Goal: Task Accomplishment & Management: Manage account settings

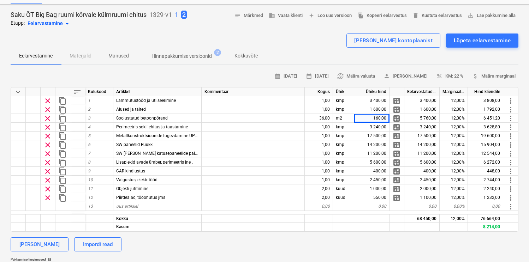
scroll to position [29, 0]
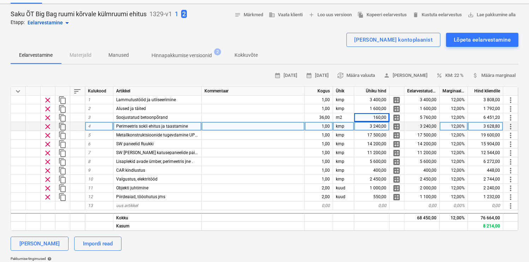
click at [371, 125] on div "3 240,00" at bounding box center [371, 126] width 35 height 9
type input "650"
type textarea "x"
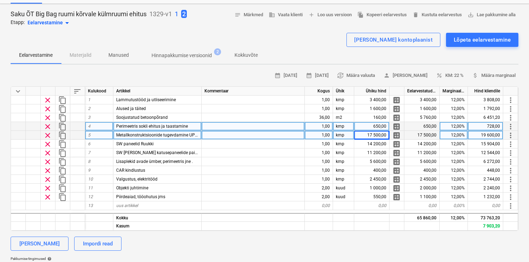
click at [193, 135] on span "Metallkonstruktsioonide tugevdamine UPE taladega vastavalt projektil" at bounding box center [183, 135] width 134 height 5
type input "Metallkonstruktsiooni SW paneelide paigalduseks"
type textarea "x"
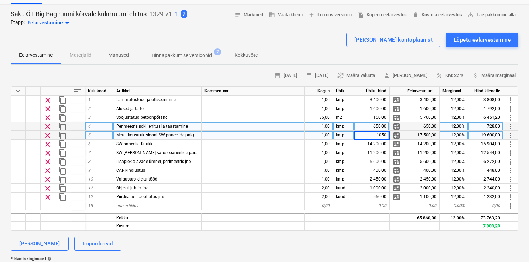
type input "10500"
type textarea "x"
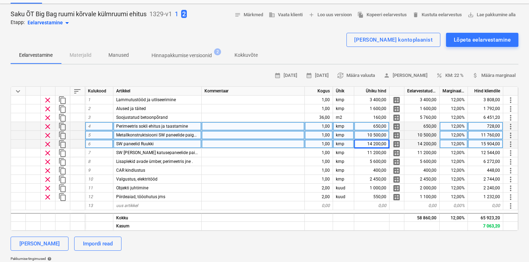
click at [170, 147] on div "SW paneelid Ruukki" at bounding box center [157, 144] width 88 height 9
type input "SW paneelid Ruukki, 190PIR"
type textarea "x"
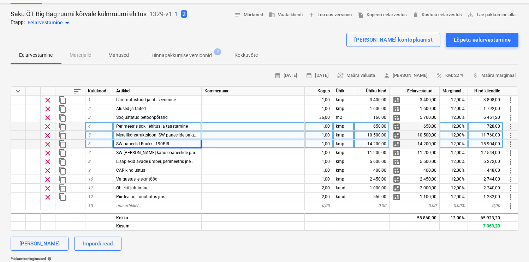
click at [354, 145] on div "14 200,00" at bounding box center [371, 144] width 35 height 9
type input "8200"
type textarea "x"
type input "5600"
type textarea "x"
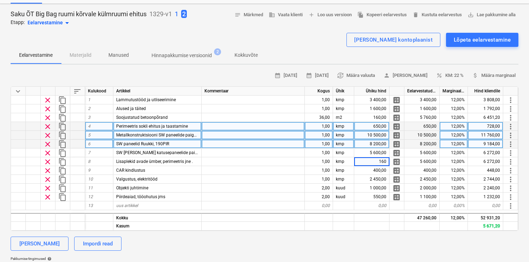
type input "1600"
type textarea "x"
type input "150"
type textarea "x"
type input "1500"
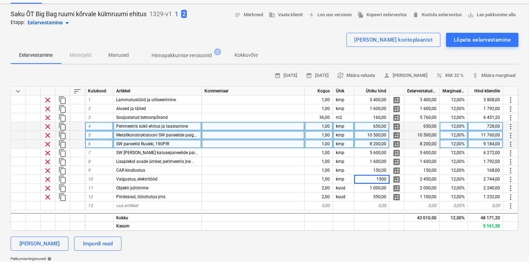
type textarea "x"
type input "1500"
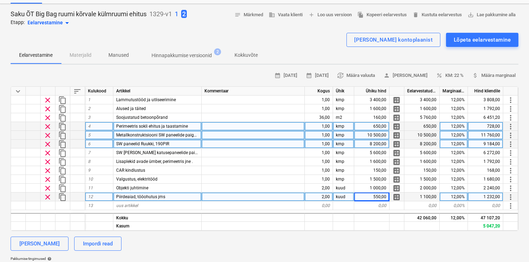
click at [155, 196] on span "Piirdeaiad, tööohutus jms" at bounding box center [140, 197] width 49 height 5
click at [364, 197] on div "550,00" at bounding box center [371, 197] width 35 height 9
type input "120"
type textarea "x"
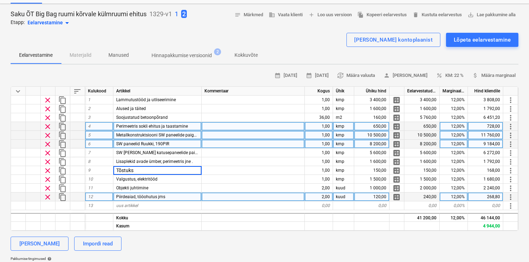
type input "Tõstuks"
type textarea "x"
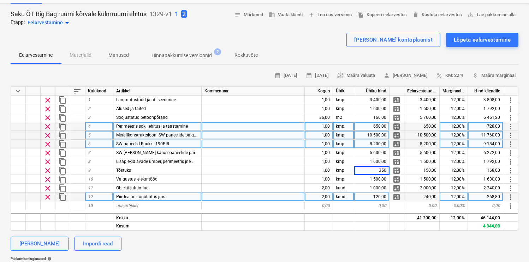
type input "3500"
type textarea "x"
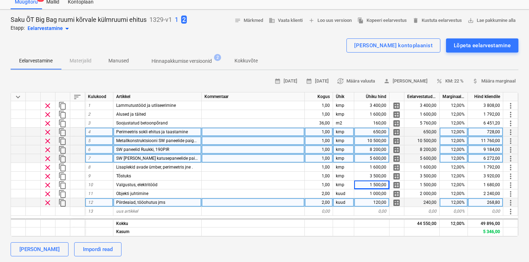
scroll to position [28, 0]
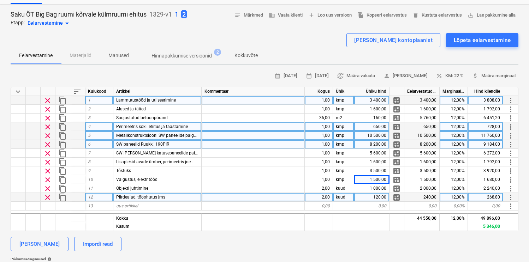
click at [382, 102] on div "3 400,00" at bounding box center [371, 100] width 35 height 9
type input "2400"
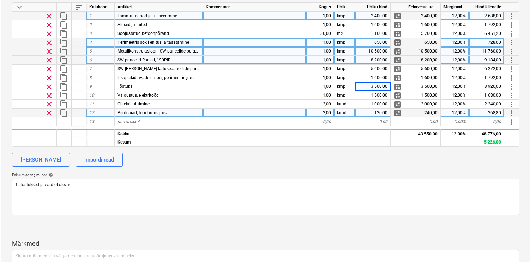
scroll to position [0, 0]
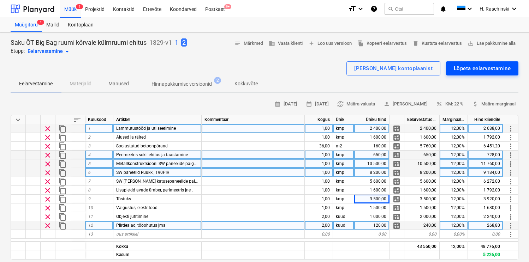
click at [460, 68] on div "Lõpeta eelarvestamine" at bounding box center [482, 68] width 57 height 9
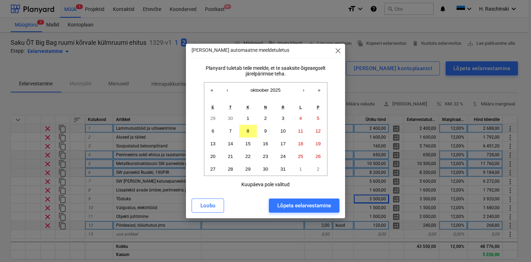
click at [304, 207] on div "Lõpeta eelarvestamine" at bounding box center [305, 205] width 54 height 9
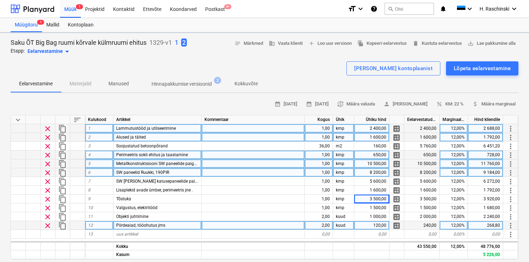
type textarea "x"
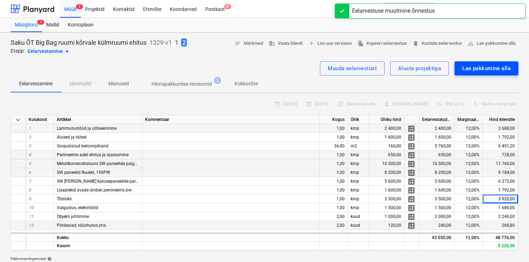
click at [470, 65] on div "Lae pakkumine alla" at bounding box center [486, 68] width 48 height 9
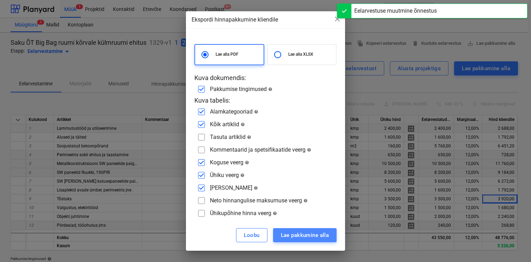
click at [299, 228] on button "Lae pakkumine alla" at bounding box center [305, 235] width 64 height 14
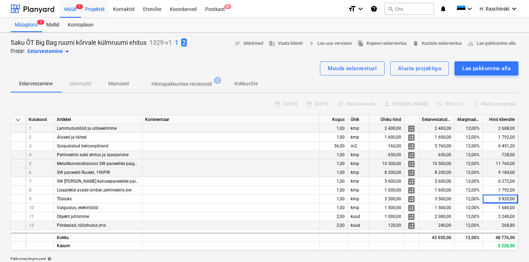
click at [101, 12] on div "Projektid" at bounding box center [95, 9] width 28 height 18
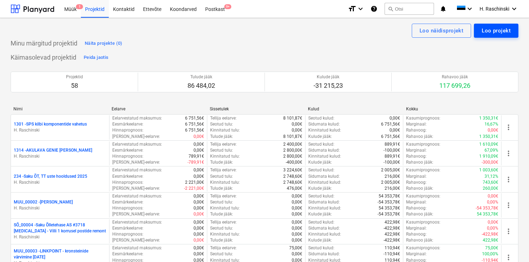
click at [487, 32] on div "Loo projekt" at bounding box center [496, 30] width 29 height 9
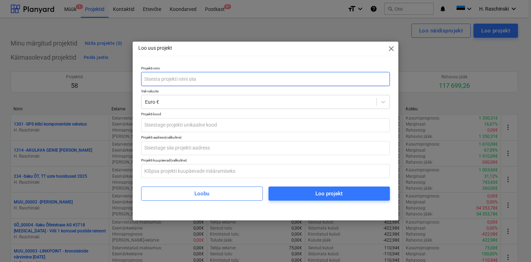
click at [279, 80] on input "text" at bounding box center [265, 79] width 249 height 14
type input "K"
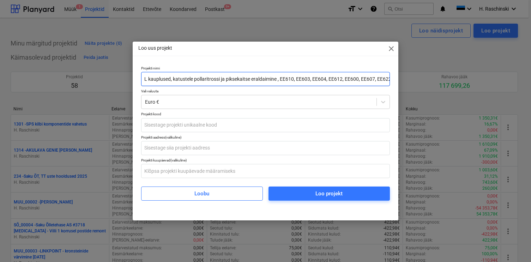
scroll to position [0, 10]
type input "LIDL kauplused, katustele pollaritrossi ja piksekaitse eraldaimine , EE610, EE6…"
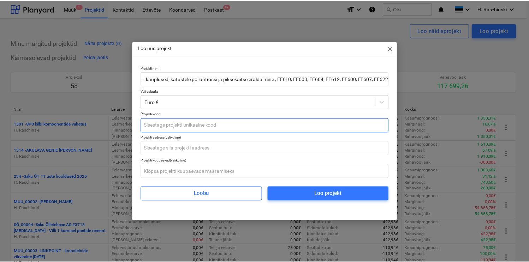
scroll to position [0, 0]
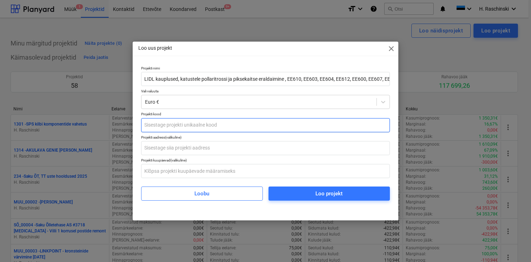
click at [196, 122] on input "text" at bounding box center [265, 125] width 249 height 14
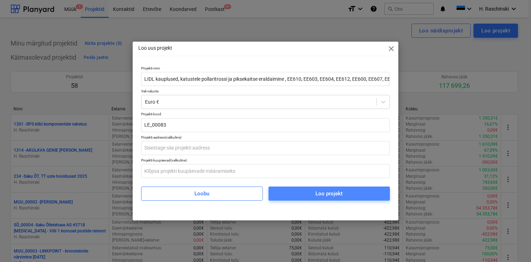
click at [301, 198] on span "Loo projekt" at bounding box center [329, 193] width 105 height 9
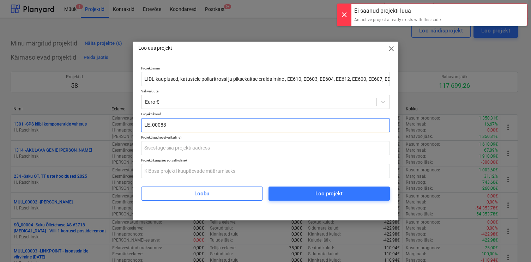
click at [273, 127] on input "LE_00083" at bounding box center [265, 125] width 249 height 14
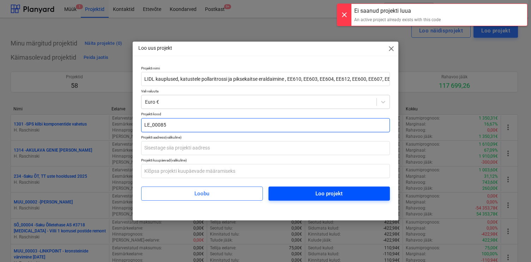
type input "LE_00085"
click at [317, 200] on button "Loo projekt" at bounding box center [329, 194] width 121 height 14
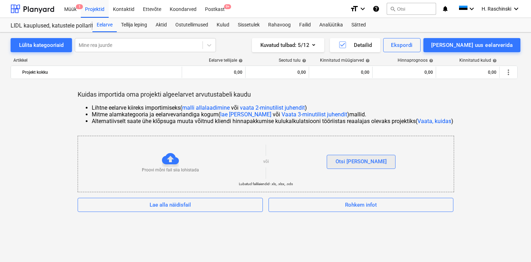
click at [366, 161] on div "Otsi [PERSON_NAME]" at bounding box center [361, 161] width 51 height 9
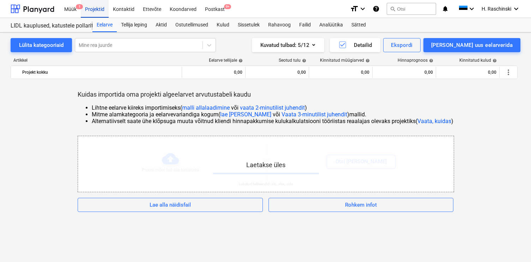
click at [102, 9] on div "Projektid" at bounding box center [95, 9] width 28 height 18
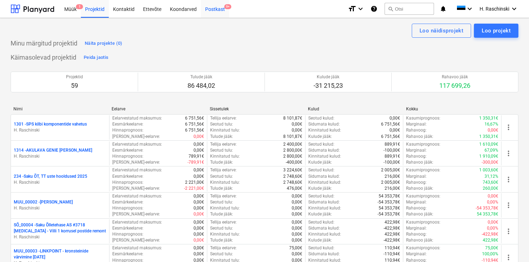
click at [218, 10] on div "Postkast 9+" at bounding box center [215, 9] width 28 height 18
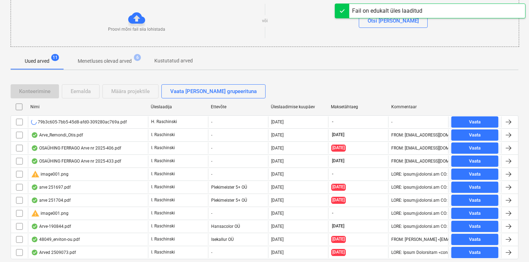
scroll to position [103, 0]
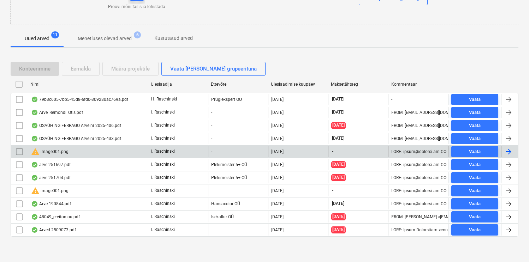
click at [21, 152] on input "checkbox" at bounding box center [19, 151] width 11 height 11
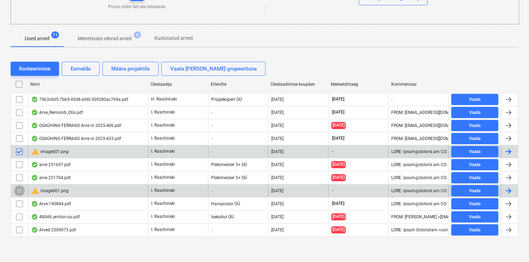
click at [19, 189] on input "checkbox" at bounding box center [19, 190] width 11 height 11
click at [77, 70] on div "Eemalda" at bounding box center [81, 68] width 20 height 9
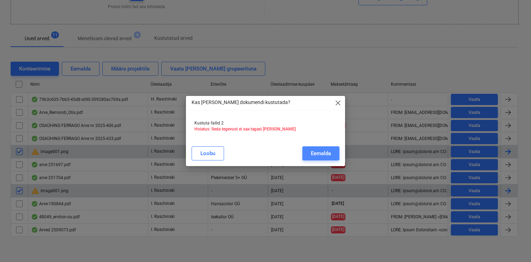
click at [315, 150] on div "Eemalda" at bounding box center [321, 153] width 20 height 9
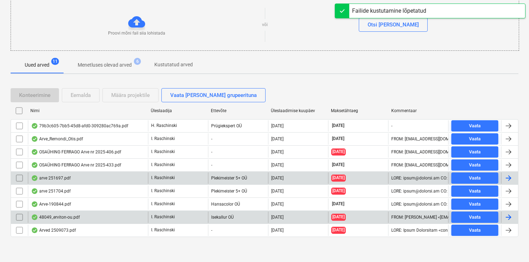
scroll to position [77, 0]
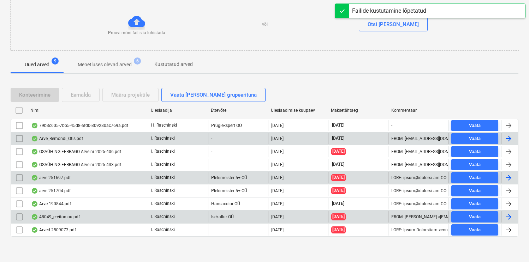
click at [22, 137] on input "checkbox" at bounding box center [19, 138] width 11 height 11
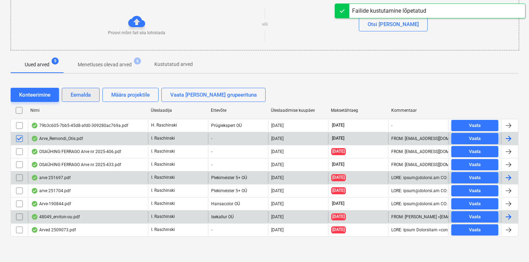
click at [76, 95] on div "Eemalda" at bounding box center [81, 94] width 20 height 9
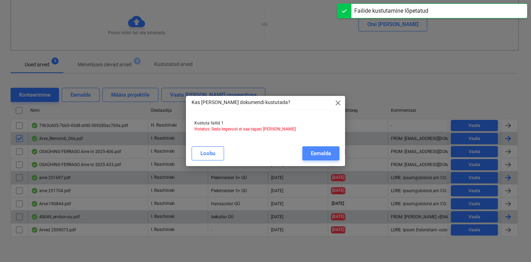
click at [316, 153] on div "Eemalda" at bounding box center [321, 153] width 20 height 9
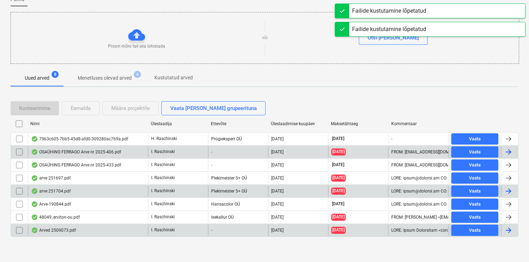
scroll to position [64, 0]
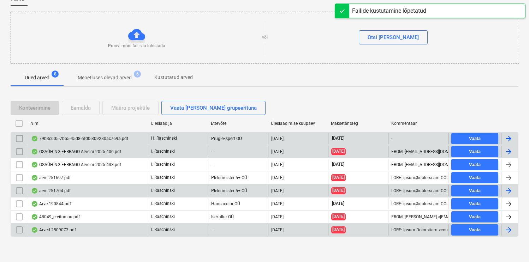
click at [20, 137] on input "checkbox" at bounding box center [19, 138] width 11 height 11
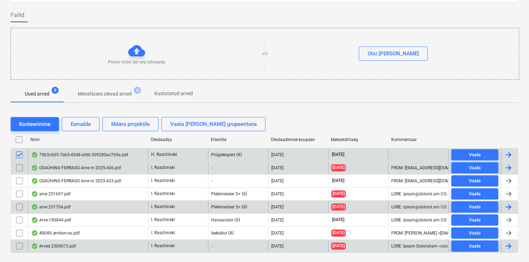
scroll to position [53, 0]
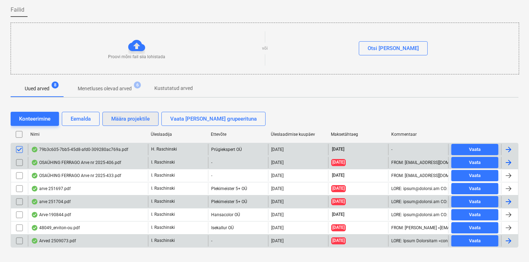
click at [132, 117] on div "Määra projektile" at bounding box center [130, 118] width 38 height 9
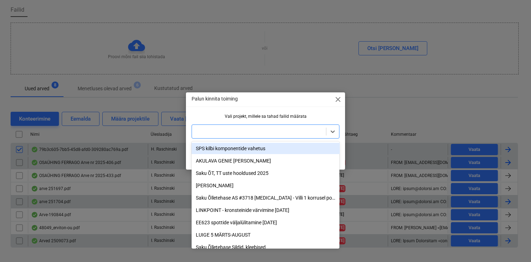
click at [255, 129] on div at bounding box center [259, 131] width 127 height 7
click at [339, 99] on span "close" at bounding box center [338, 99] width 8 height 8
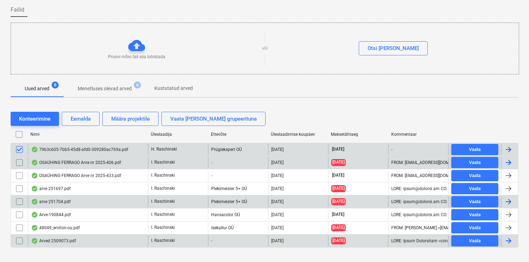
click at [71, 150] on div "79b3c605-7bb5-45d8-afd0-309280ac769a.pdf" at bounding box center [79, 150] width 97 height 6
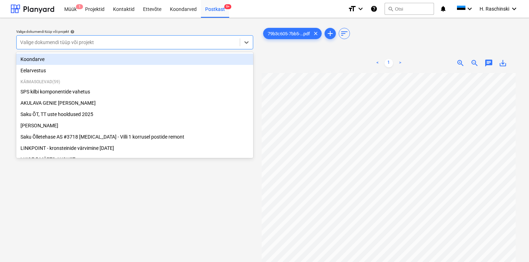
click at [196, 45] on div at bounding box center [128, 42] width 216 height 7
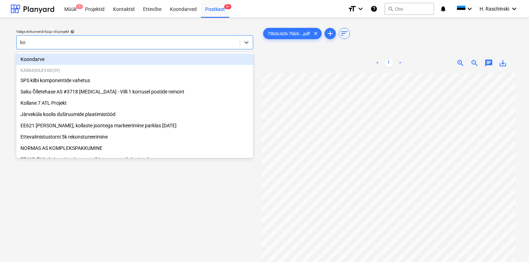
type input "koo"
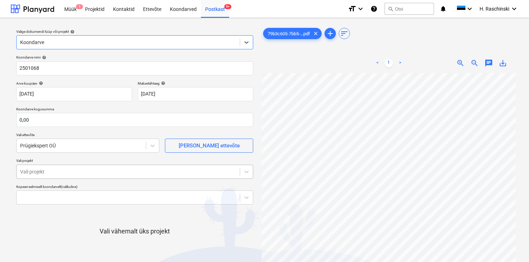
scroll to position [19, 0]
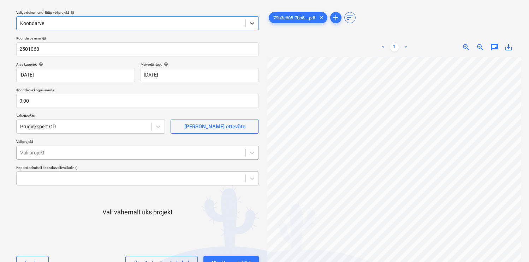
click at [113, 154] on body "Müük 1 Projektid Kontaktid Ettevõte Koondarved Postkast 9+ format_size keyboard…" at bounding box center [264, 112] width 529 height 262
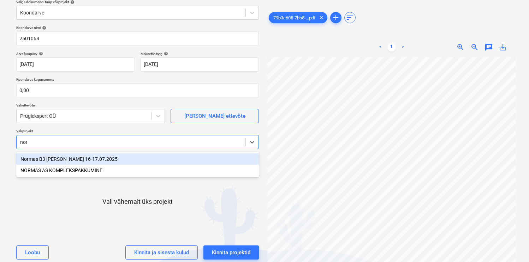
type input "norm"
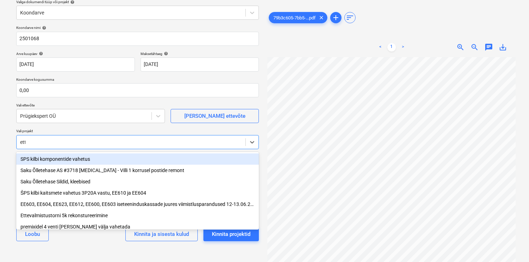
type input "ette"
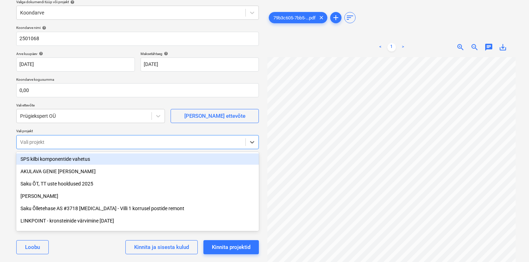
click at [84, 106] on p "Vali ettevõte" at bounding box center [90, 106] width 149 height 6
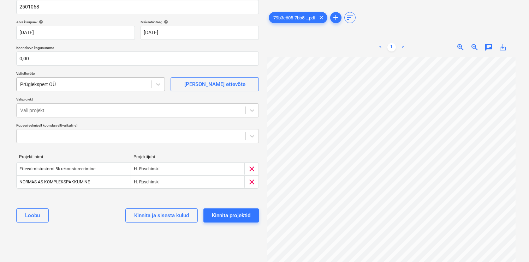
scroll to position [62, 0]
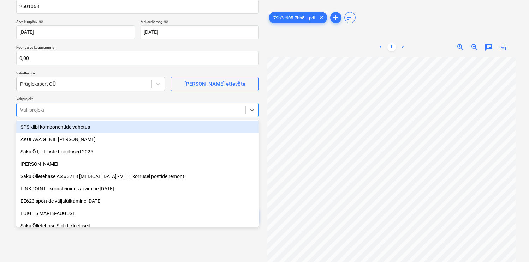
click at [121, 109] on div at bounding box center [131, 110] width 222 height 7
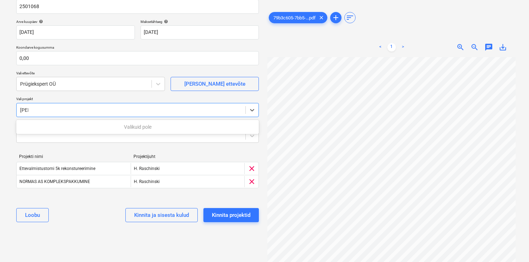
type input "vil"
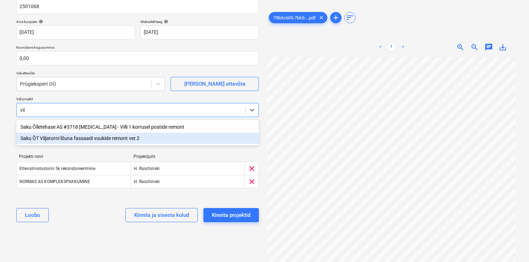
click at [111, 136] on div "Saku ÕT Viljatorni lõuna fassaadi vuukide remont ver.2" at bounding box center [137, 138] width 243 height 11
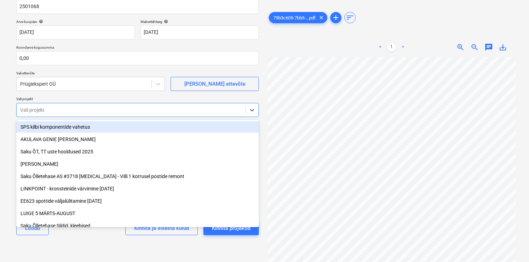
click at [116, 96] on div "Koondarve nimi help 2501068 Arve kuupäev help [DATE] [DATE] Press the down arro…" at bounding box center [137, 117] width 248 height 254
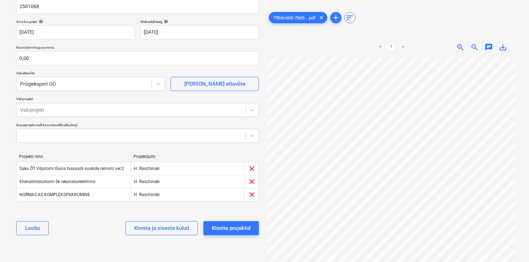
scroll to position [133, 18]
click at [42, 59] on input "text" at bounding box center [137, 58] width 243 height 14
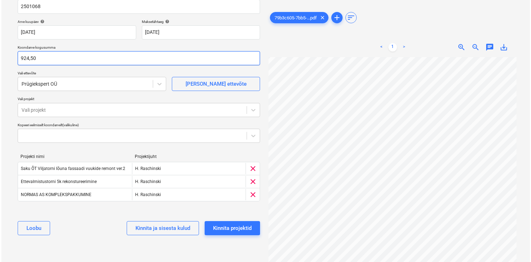
scroll to position [134, 2]
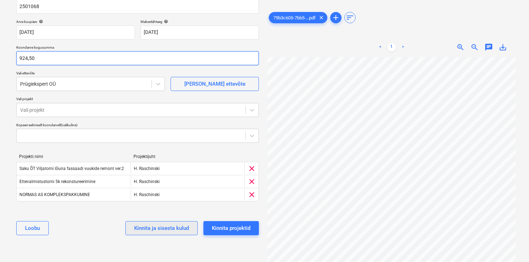
type input "924,50"
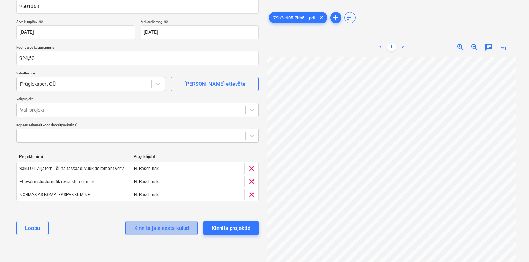
click at [156, 227] on div "Kinnita ja sisesta kulud" at bounding box center [161, 228] width 55 height 9
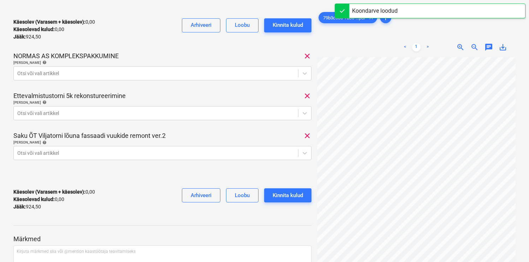
scroll to position [147, 0]
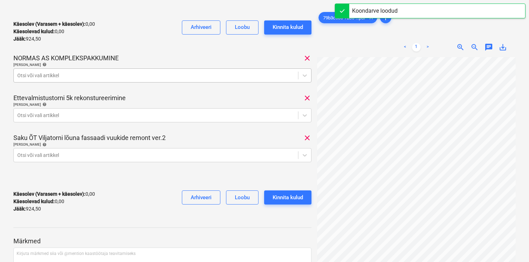
click at [119, 72] on div at bounding box center [155, 75] width 277 height 7
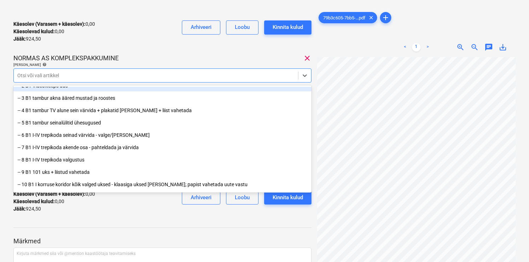
scroll to position [34, 0]
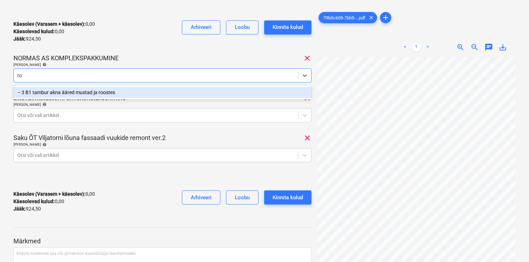
type input "r"
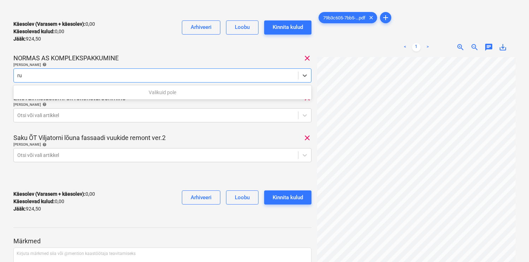
type input "r"
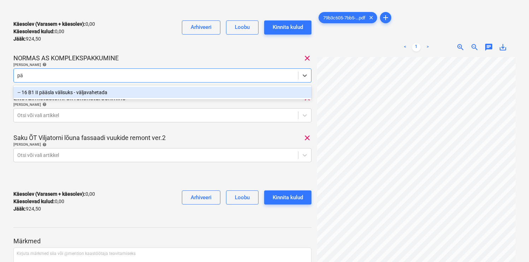
type input "p"
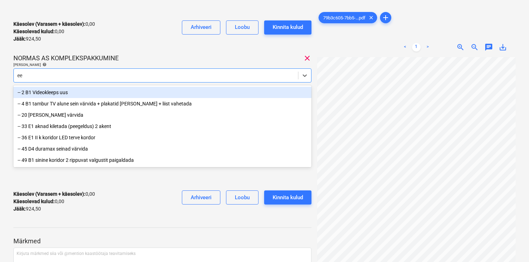
type input "e"
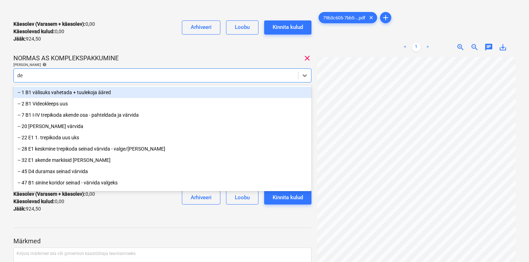
type input "d"
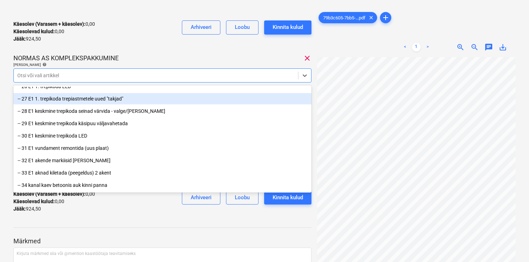
scroll to position [333, 0]
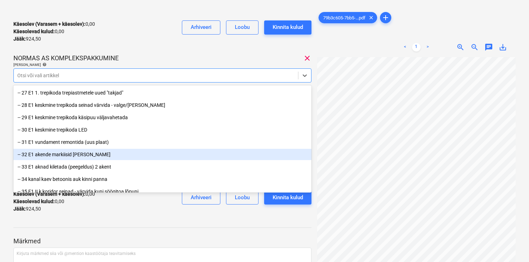
click at [81, 154] on div "-- 32 E1 akende markiisid [PERSON_NAME]" at bounding box center [162, 154] width 298 height 11
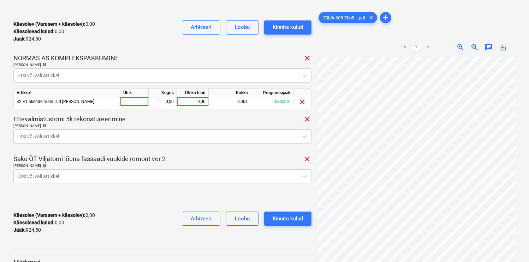
click at [125, 216] on div "Käesolev (Varasem + käesolev) : 0,00 Käesolevad kulud : 0,00 Jääk : 924,50 Arhi…" at bounding box center [162, 223] width 298 height 34
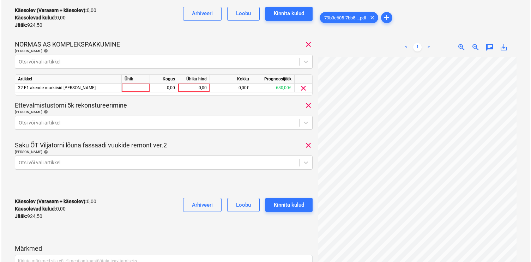
scroll to position [166, 0]
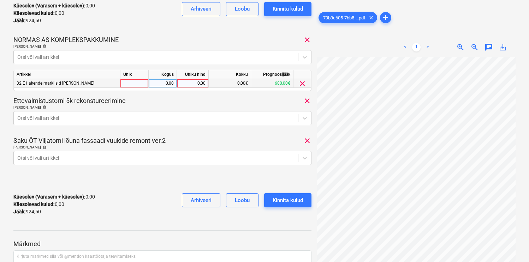
click at [142, 83] on div at bounding box center [134, 83] width 28 height 9
type input "kmp"
type input "500"
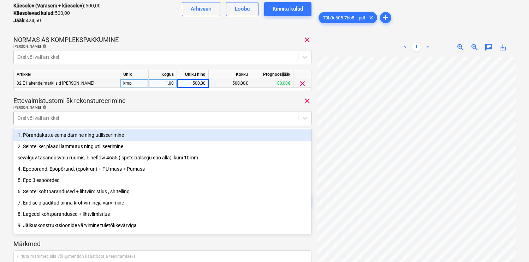
click at [189, 119] on div at bounding box center [155, 118] width 277 height 7
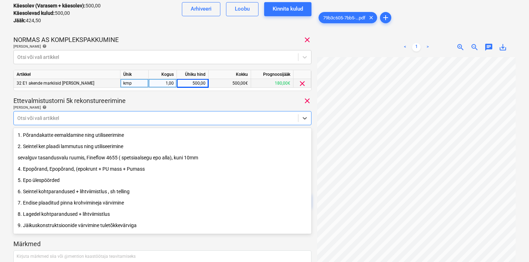
click at [87, 147] on div "2. Seintel ker.plaadi lammutus ning utiliseerimine" at bounding box center [162, 146] width 298 height 11
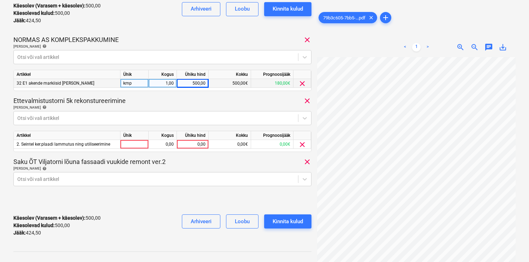
click at [124, 104] on p "Ettevalmistustorni 5k rekonstureerimine" at bounding box center [69, 101] width 112 height 8
click at [132, 142] on div at bounding box center [134, 144] width 28 height 9
type input "kmp"
type input "300"
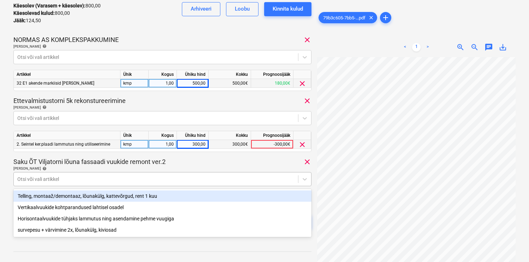
click at [87, 178] on div at bounding box center [155, 179] width 277 height 7
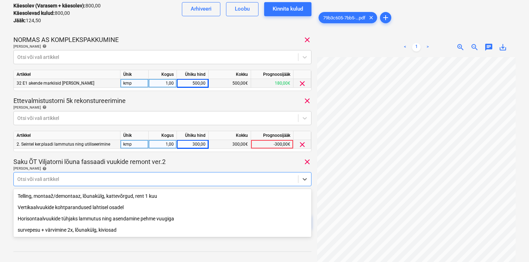
click at [81, 232] on div "survepesu + värvimine 2x, lõunakülg, kiviosad" at bounding box center [162, 230] width 298 height 11
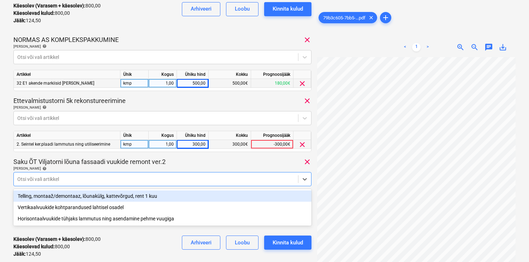
click at [183, 163] on div "Saku ÕT Viljatorni lõuna fassaadi vuukide remont ver.2 clear" at bounding box center [162, 162] width 298 height 8
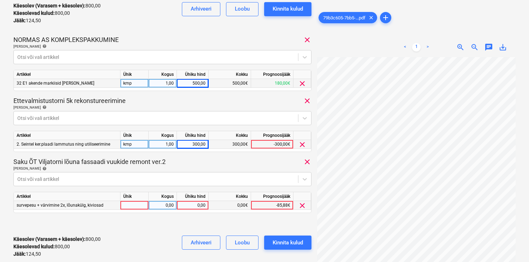
click at [135, 204] on div at bounding box center [134, 205] width 28 height 9
type input "kmp"
type input "124,50"
click at [138, 245] on div "Käesolev (Varasem + käesolev) : 800,00 Käesolevad kulud : 800,00 Jääk : 124,50 …" at bounding box center [162, 247] width 298 height 34
click at [282, 238] on button "Kinnita kulud" at bounding box center [287, 243] width 47 height 14
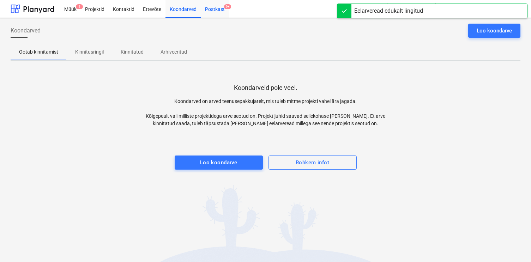
click at [212, 7] on div "Postkast 9+" at bounding box center [215, 9] width 28 height 18
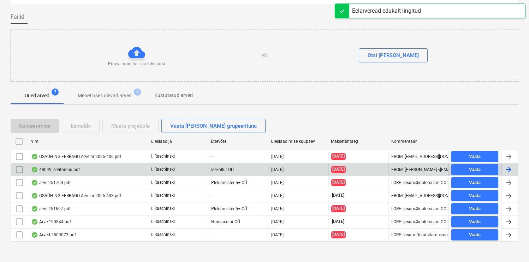
scroll to position [51, 0]
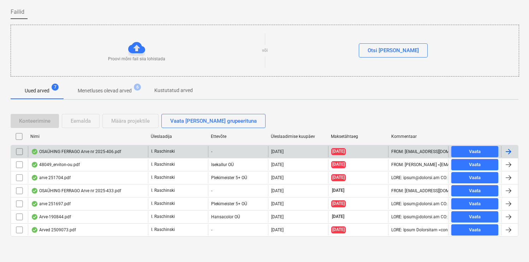
click at [21, 153] on input "checkbox" at bounding box center [19, 151] width 11 height 11
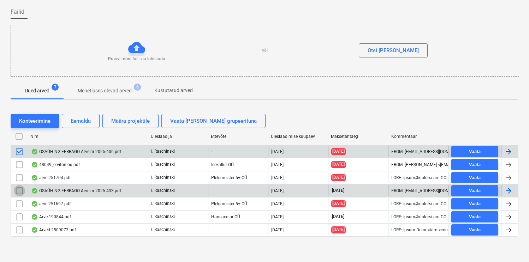
click at [20, 192] on input "checkbox" at bounding box center [19, 190] width 11 height 11
click at [137, 127] on button "Määra projektile" at bounding box center [130, 121] width 56 height 14
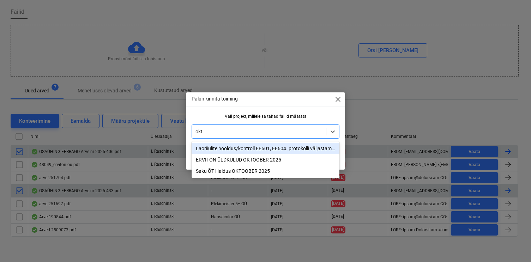
type input "okto"
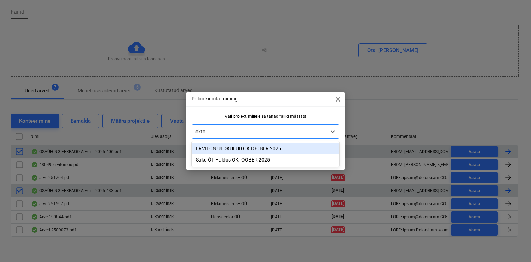
click at [231, 147] on div "ERVITON ÜLDKULUD OKTOOBER 2025" at bounding box center [266, 148] width 148 height 11
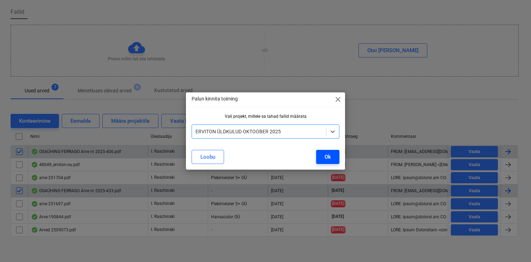
click at [329, 159] on div "Ok" at bounding box center [328, 157] width 6 height 9
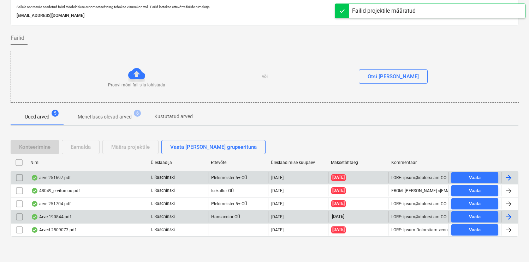
click at [67, 178] on div "arve 251697.pdf" at bounding box center [51, 178] width 40 height 6
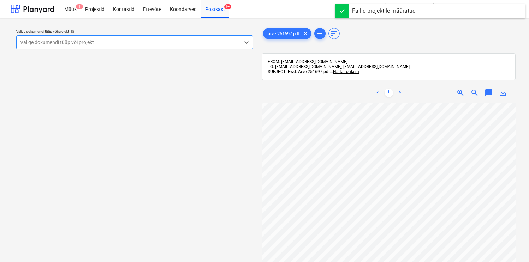
scroll to position [55, 0]
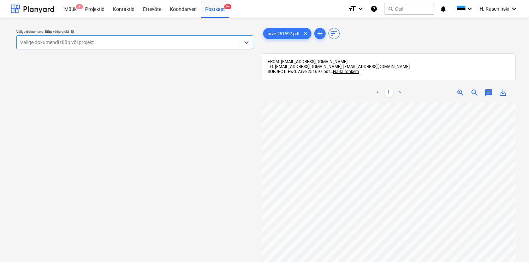
click at [191, 45] on div at bounding box center [128, 42] width 216 height 7
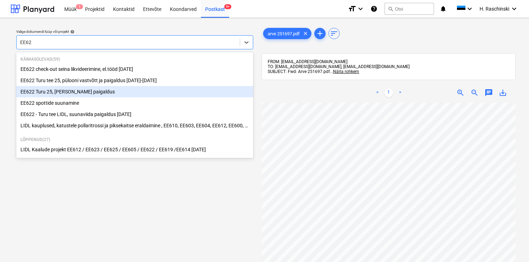
type input "EE623"
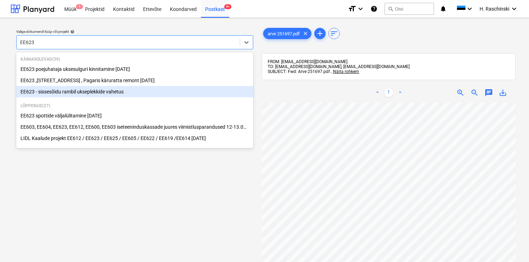
click at [81, 91] on div "EE623 - sissesõidu rambil ukseplekkide vahetus" at bounding box center [134, 91] width 237 height 11
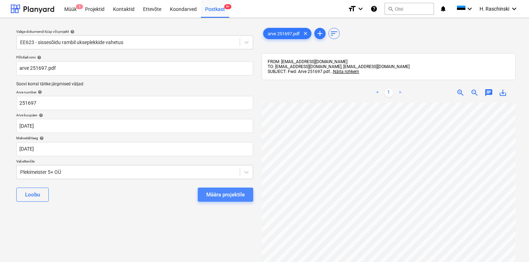
click at [221, 193] on div "Määra projektile" at bounding box center [225, 194] width 38 height 9
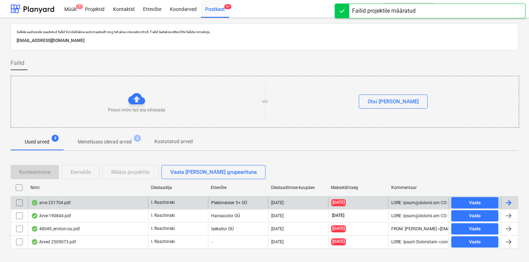
click at [66, 201] on div "arve 251704.pdf" at bounding box center [51, 203] width 40 height 6
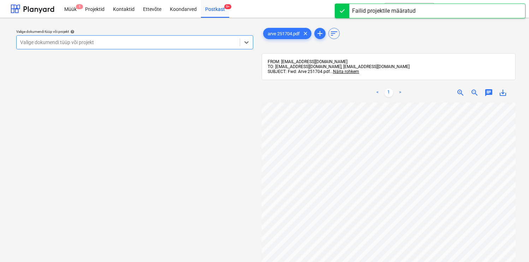
click at [196, 45] on div at bounding box center [128, 42] width 216 height 7
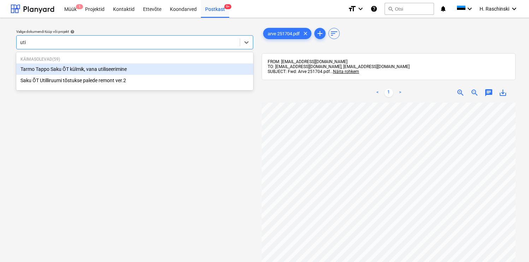
type input "ut"
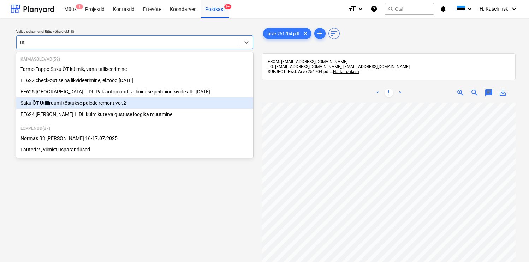
click at [125, 102] on div "Saku ÕT Utilliruumi tõstukse palede remont ver.2" at bounding box center [134, 102] width 237 height 11
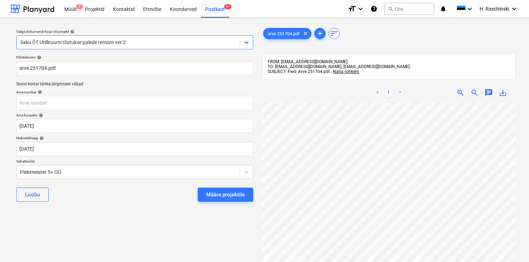
click at [166, 228] on div "Valige dokumendi tüüp või projekt help option Saku ÕT Utilliruumi tõstukse pale…" at bounding box center [135, 186] width 248 height 324
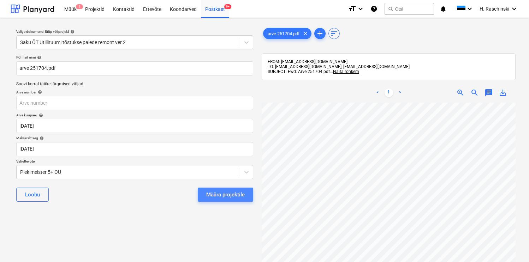
click at [224, 199] on div "Määra projektile" at bounding box center [225, 194] width 38 height 9
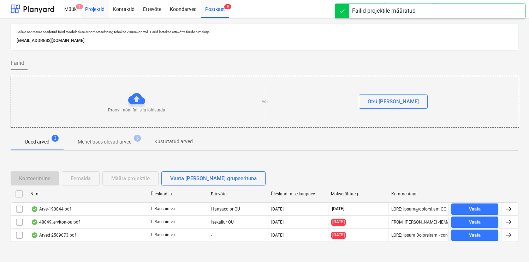
click at [105, 7] on div "Projektid" at bounding box center [95, 9] width 28 height 18
